Goal: Task Accomplishment & Management: Manage account settings

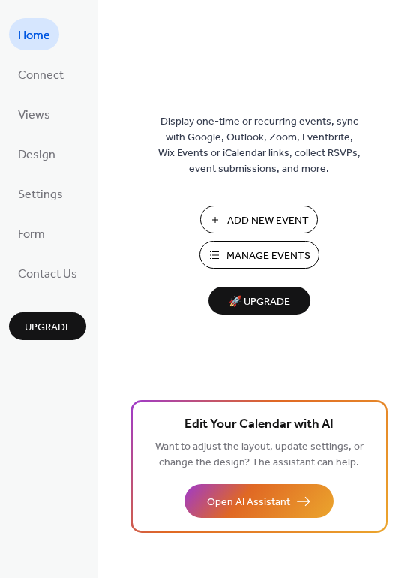
click at [278, 256] on span "Manage Events" at bounding box center [269, 256] width 84 height 16
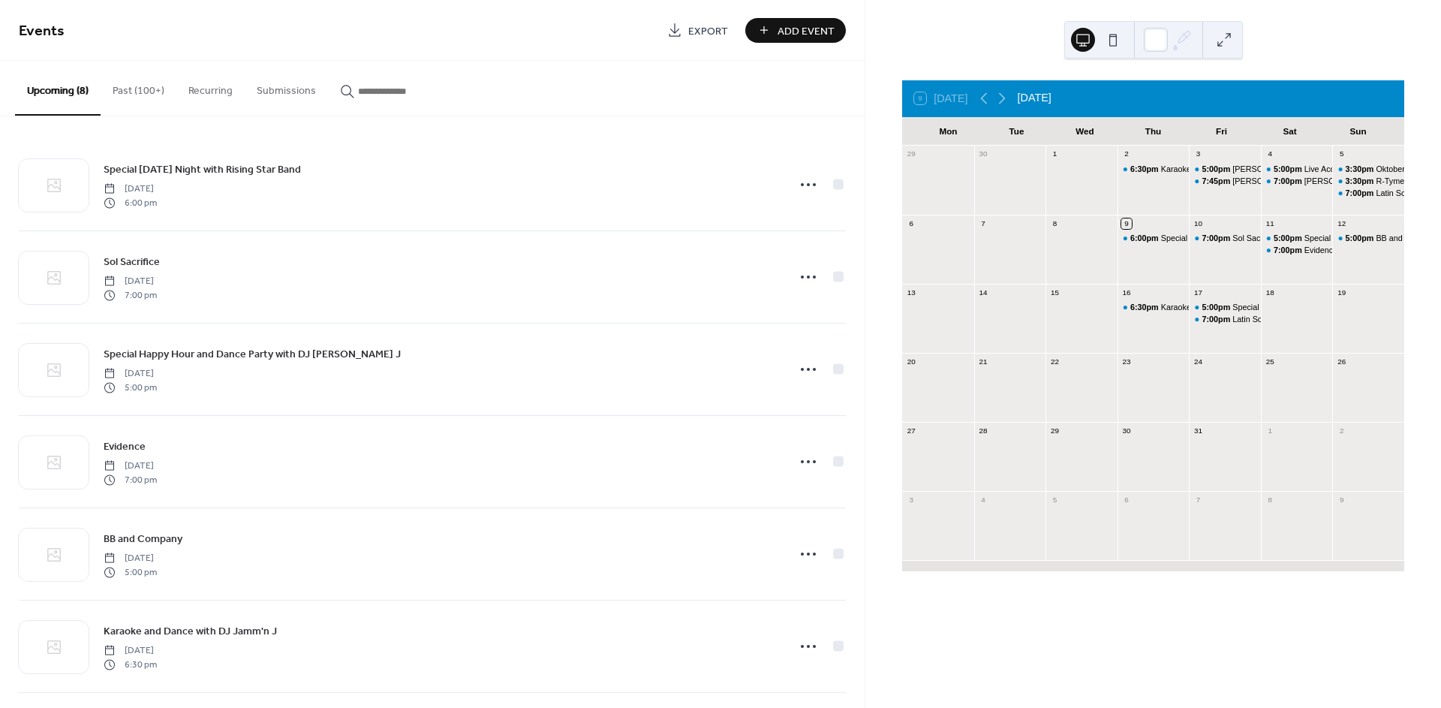
click at [137, 92] on button "Past (100+)" at bounding box center [139, 87] width 76 height 53
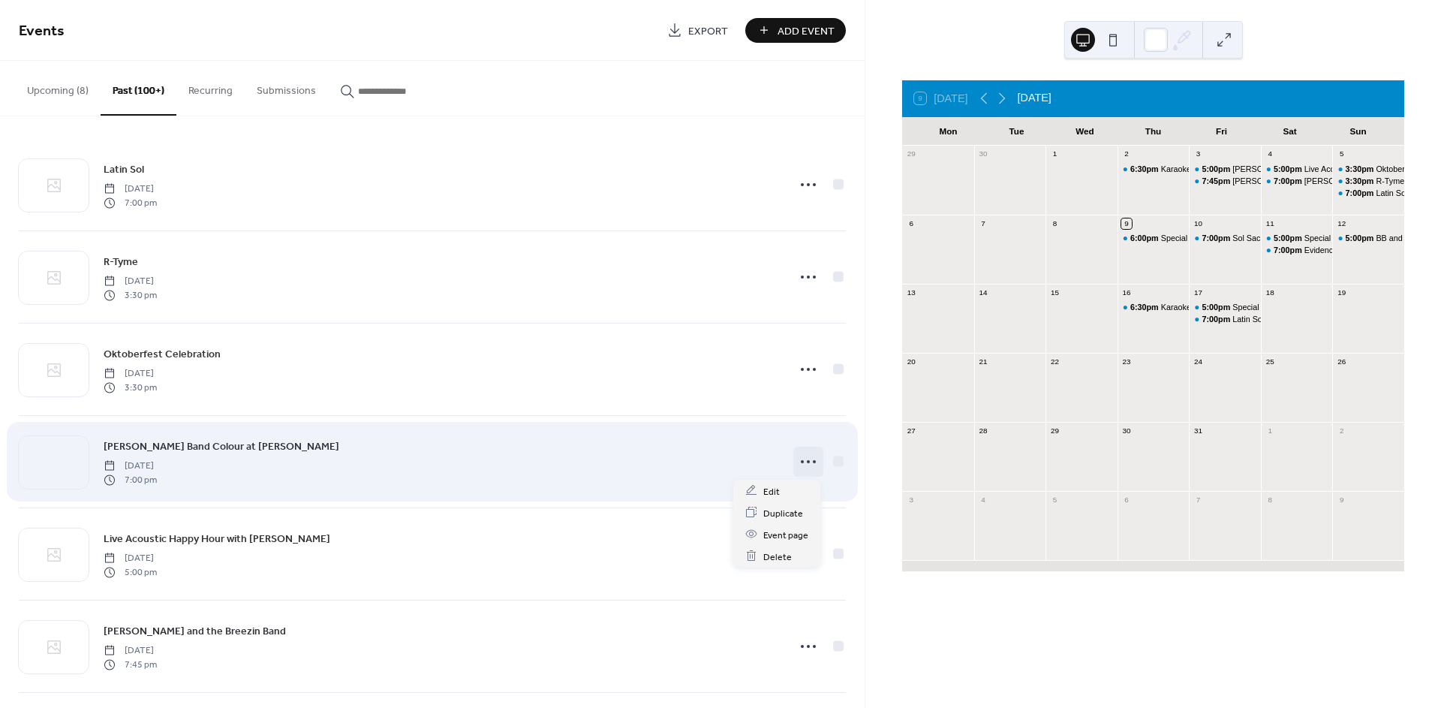
click at [805, 468] on icon at bounding box center [808, 462] width 24 height 24
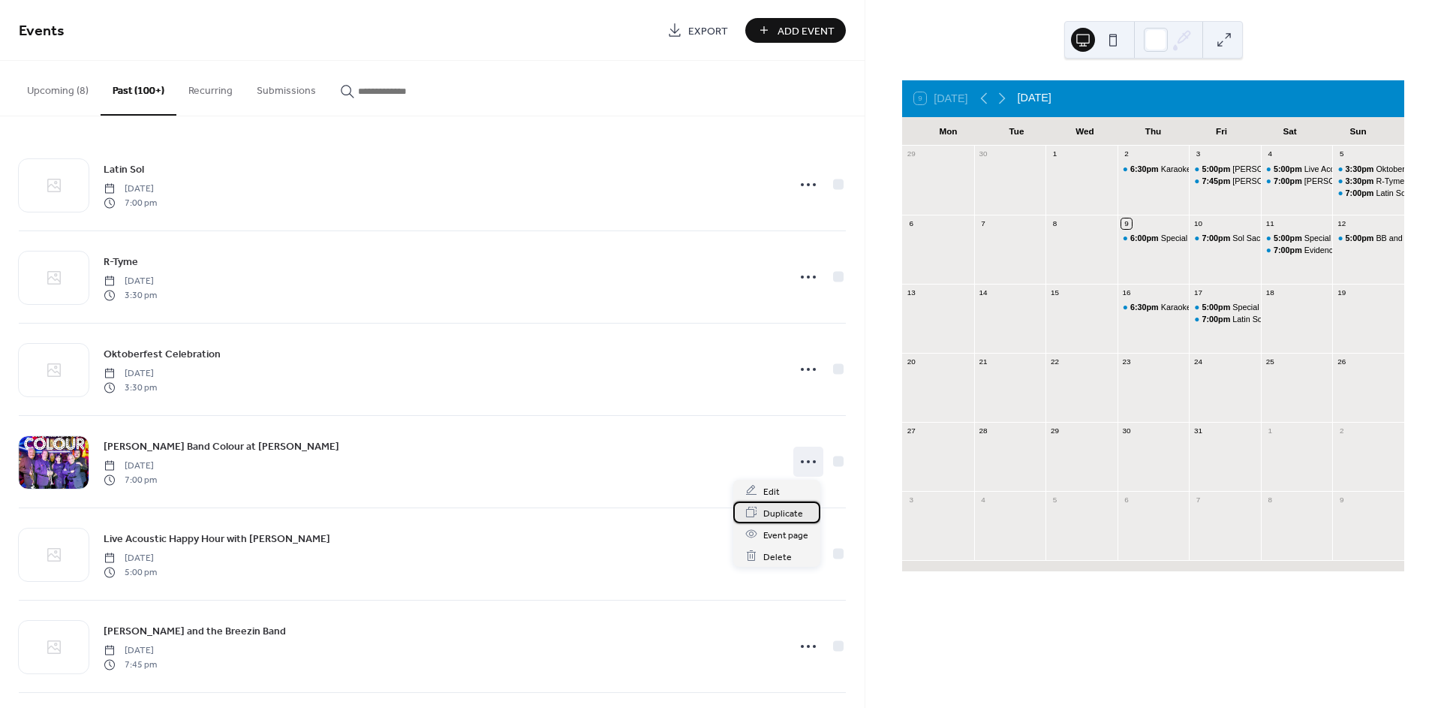
click at [787, 509] on span "Duplicate" at bounding box center [783, 513] width 40 height 16
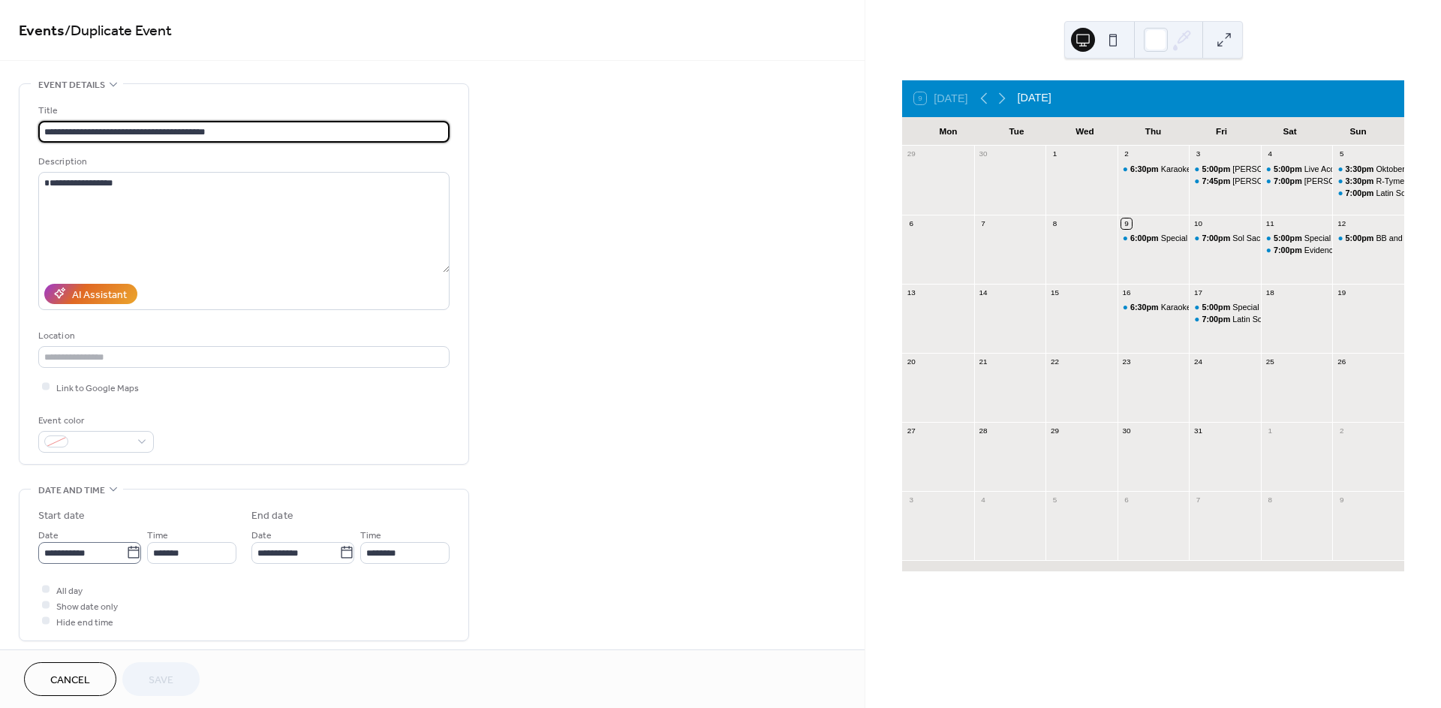
click at [134, 553] on icon at bounding box center [133, 552] width 11 height 12
click at [126, 553] on input "**********" at bounding box center [82, 553] width 88 height 22
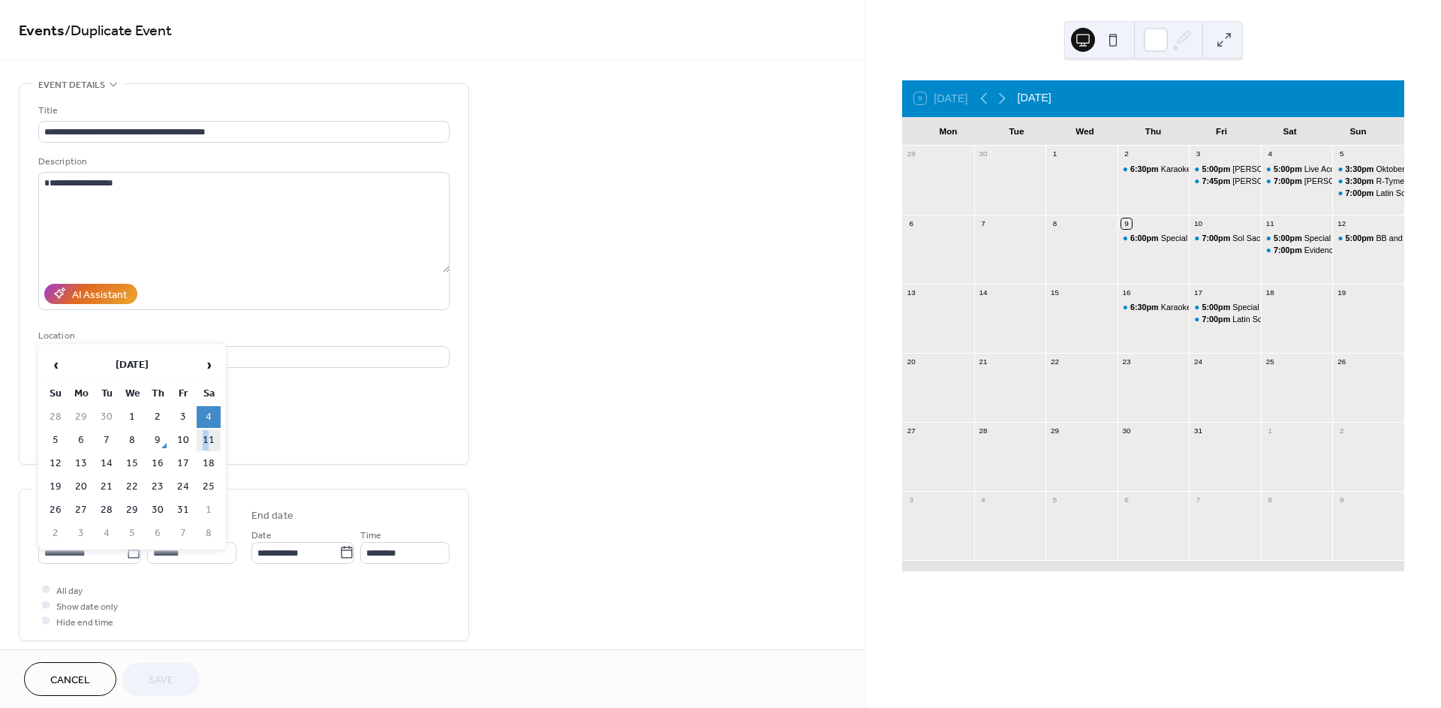
click at [206, 443] on td "11" at bounding box center [209, 440] width 24 height 22
type input "**********"
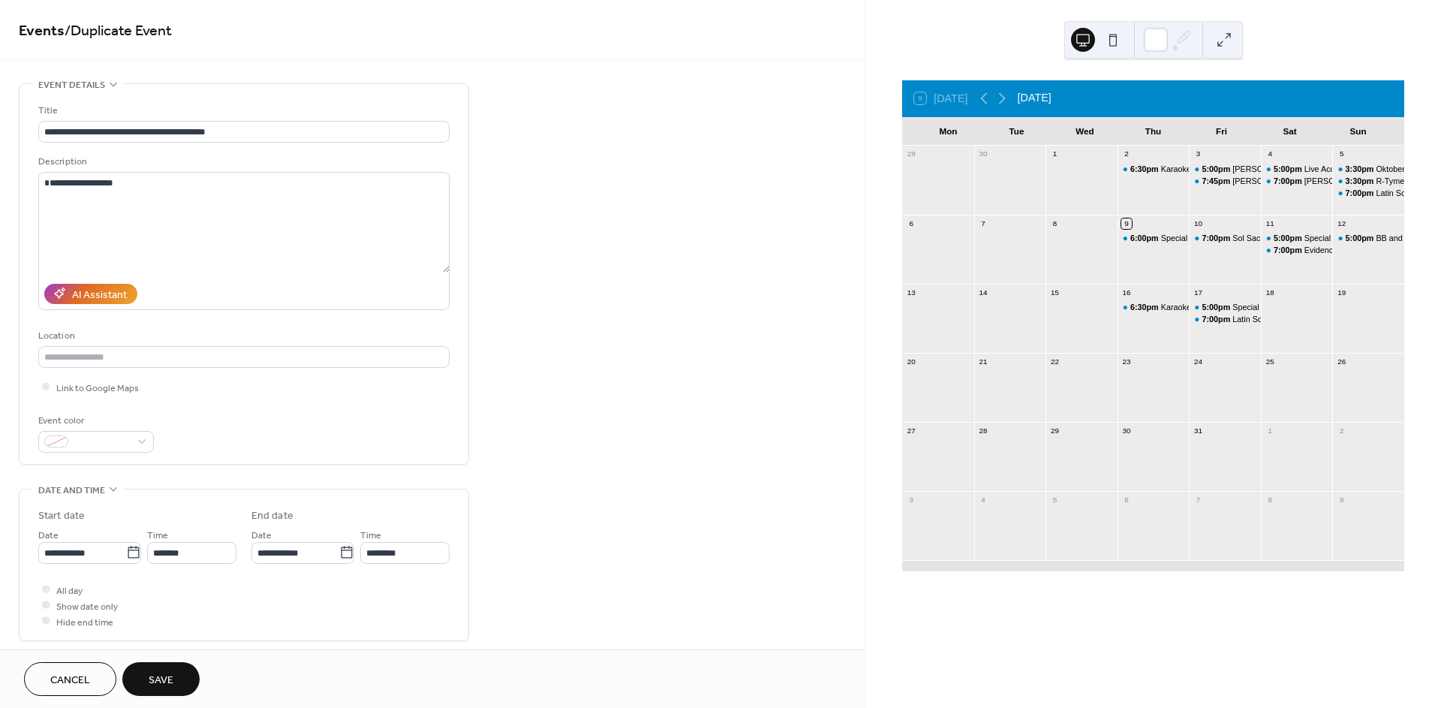
click at [173, 679] on span "Save" at bounding box center [161, 681] width 25 height 16
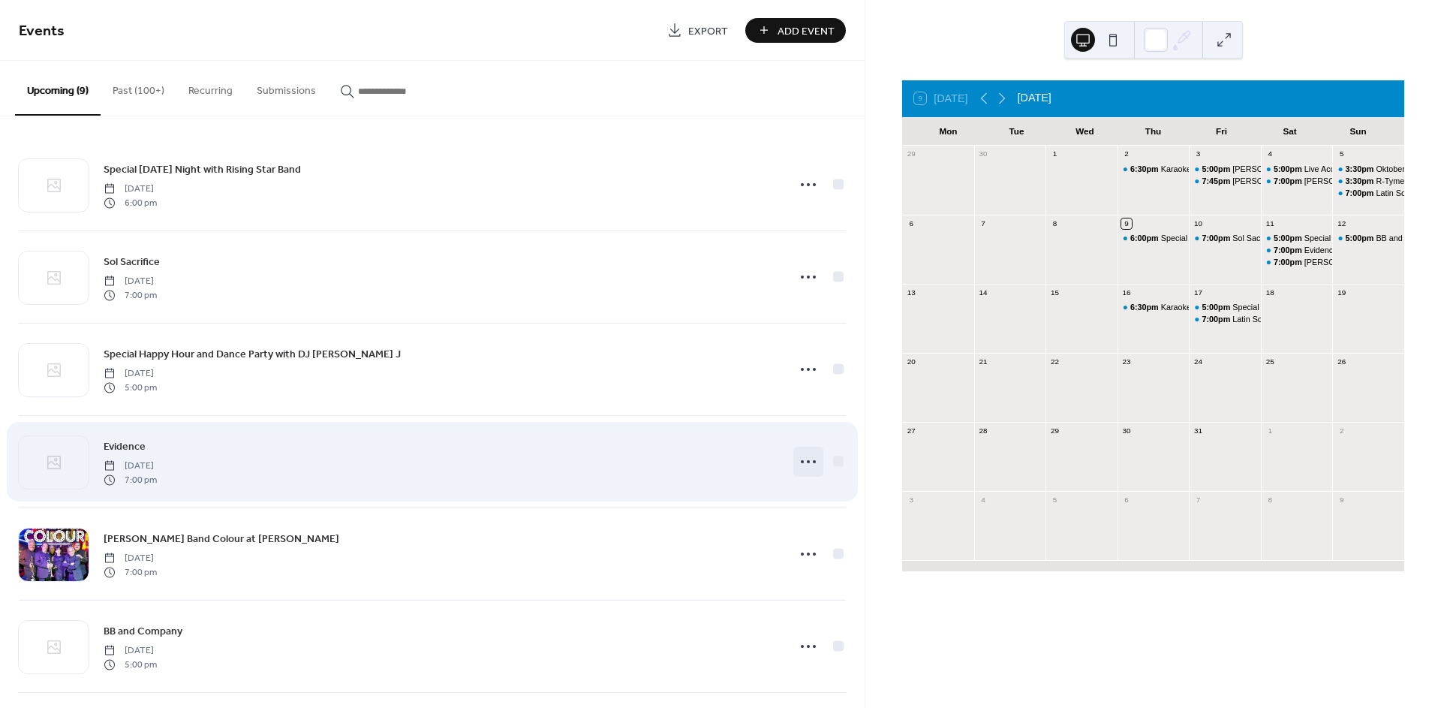
click at [810, 470] on icon at bounding box center [808, 462] width 24 height 24
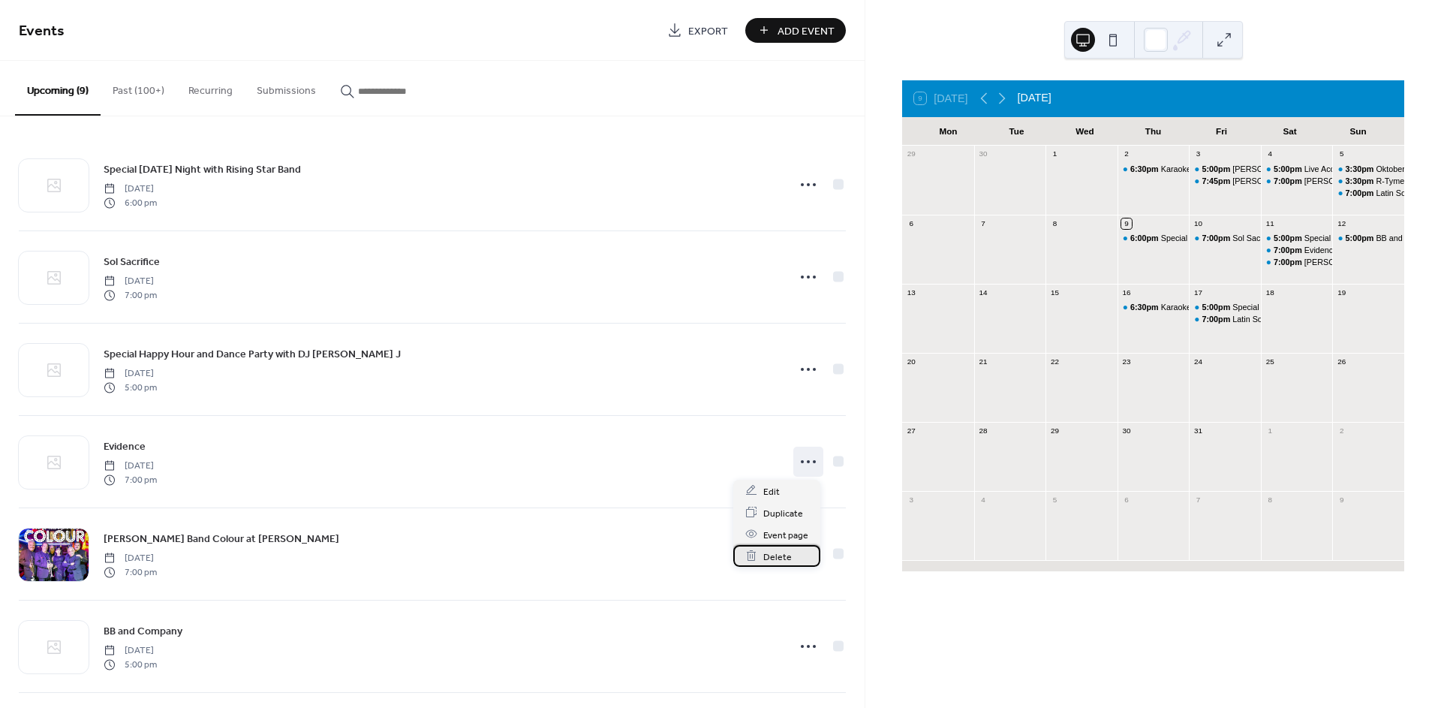
click at [780, 549] on span "Delete" at bounding box center [777, 557] width 29 height 16
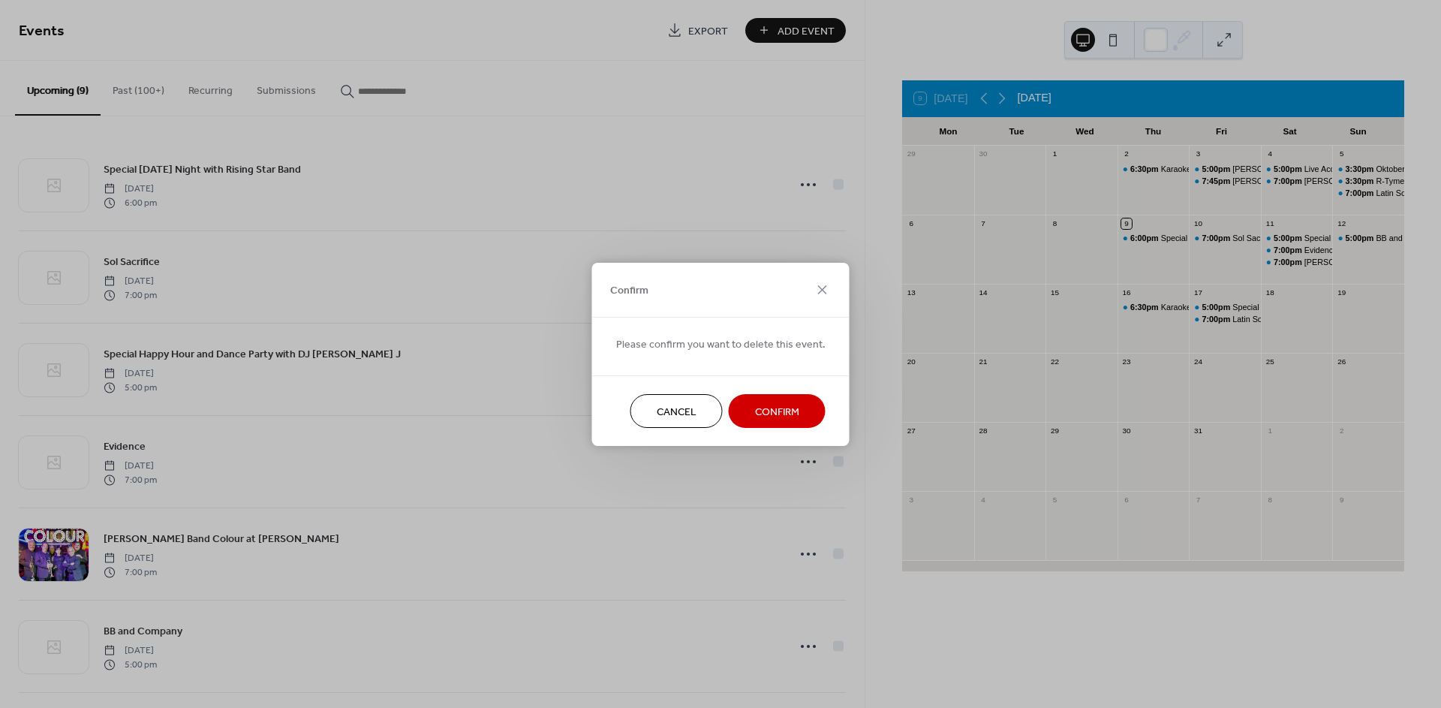
click at [770, 412] on span "Confirm" at bounding box center [777, 412] width 44 height 16
